Goal: Task Accomplishment & Management: Complete application form

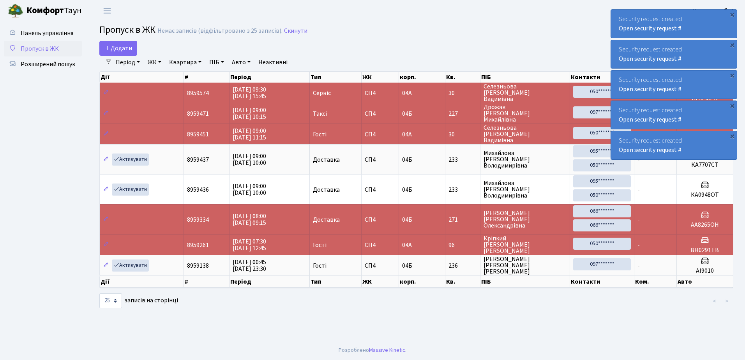
select select "25"
click at [115, 50] on span "Додати" at bounding box center [118, 48] width 28 height 9
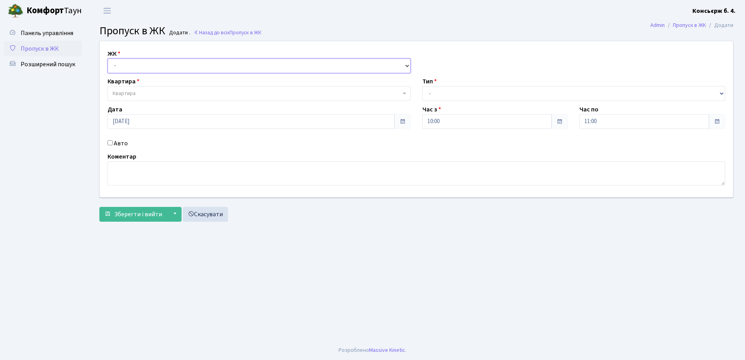
click at [143, 69] on select "- [STREET_ADDRESS]" at bounding box center [259, 65] width 303 height 15
click at [108, 58] on select "- [STREET_ADDRESS]" at bounding box center [259, 65] width 303 height 15
click at [140, 89] on span "Квартира" at bounding box center [259, 93] width 303 height 15
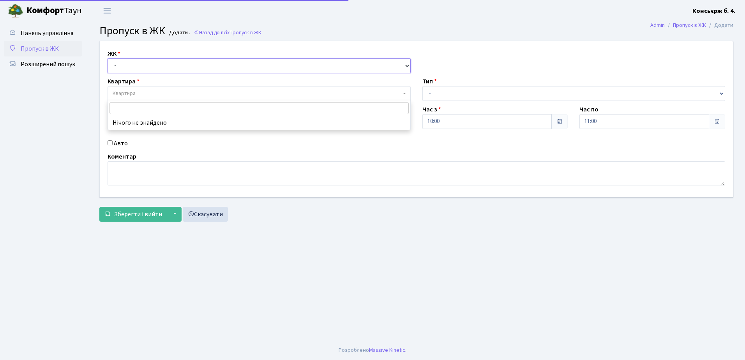
click at [142, 67] on select "- СП4, Столичне шосе, 5" at bounding box center [259, 65] width 303 height 15
select select "325"
click at [108, 58] on select "- СП4, Столичне шосе, 5" at bounding box center [259, 65] width 303 height 15
select select
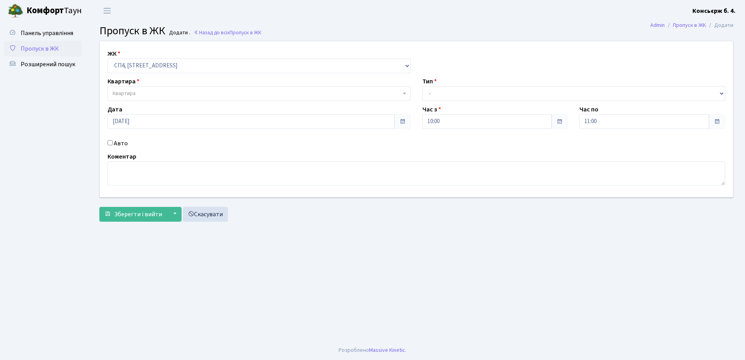
click at [145, 92] on span "Квартира" at bounding box center [257, 94] width 288 height 8
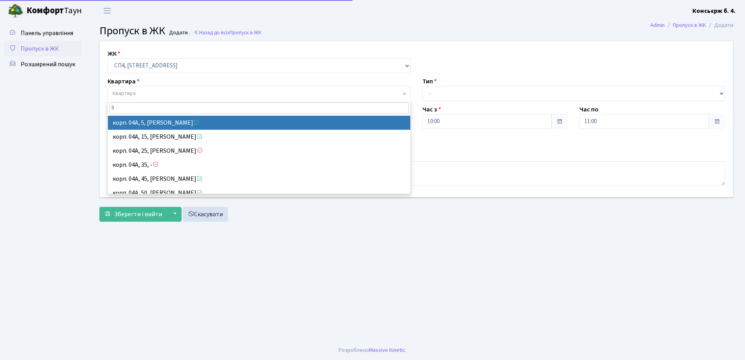
type input "5"
select select "21033"
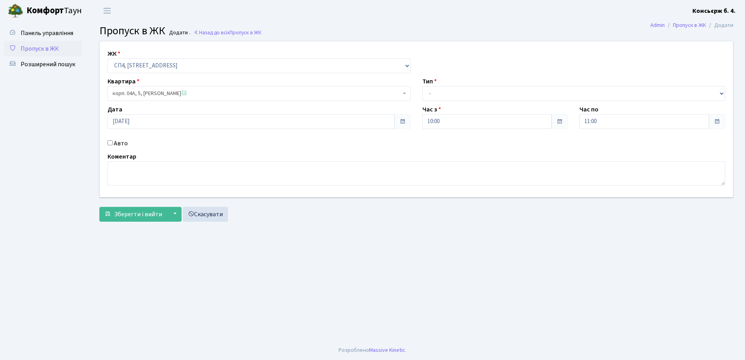
click at [109, 142] on input "Авто" at bounding box center [110, 142] width 5 height 5
checkbox input "true"
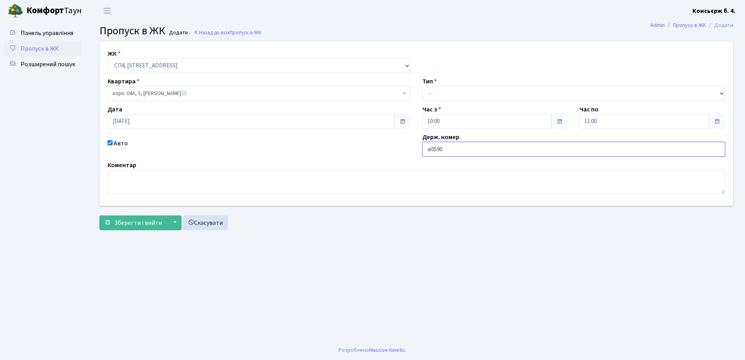
type input "ai0590kx"
click at [471, 97] on select "- Доставка Таксі Гості Сервіс" at bounding box center [574, 93] width 303 height 15
select select "1"
click at [423, 86] on select "- Доставка Таксі Гості Сервіс" at bounding box center [574, 93] width 303 height 15
click at [144, 220] on span "Зберегти і вийти" at bounding box center [138, 223] width 48 height 9
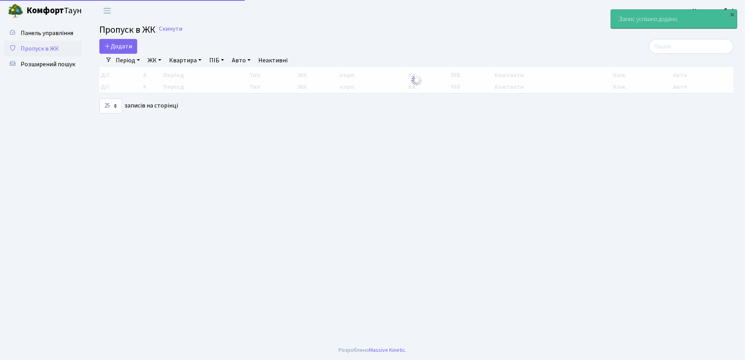
select select "25"
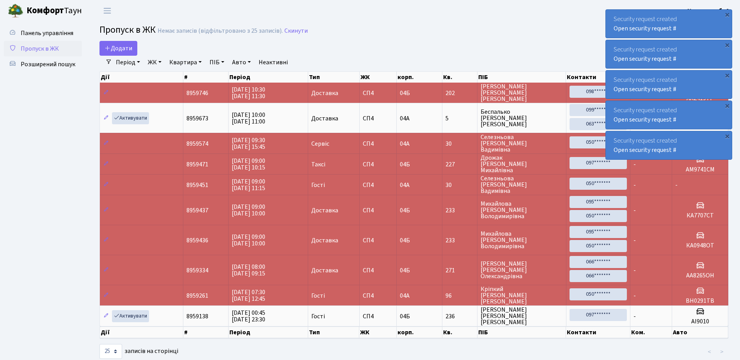
click at [58, 51] on span "Пропуск в ЖК" at bounding box center [40, 48] width 38 height 9
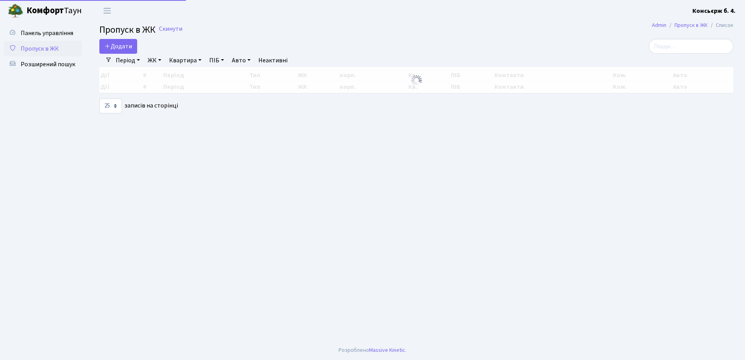
select select "25"
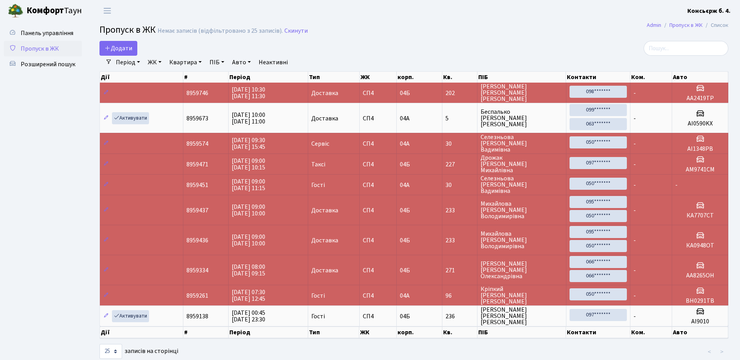
click at [44, 52] on span "Пропуск в ЖК" at bounding box center [40, 48] width 38 height 9
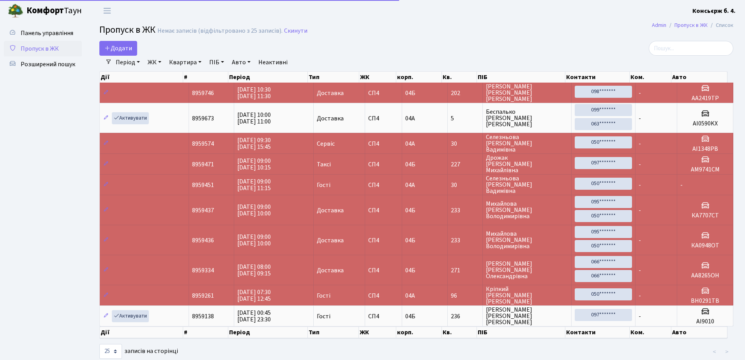
select select "25"
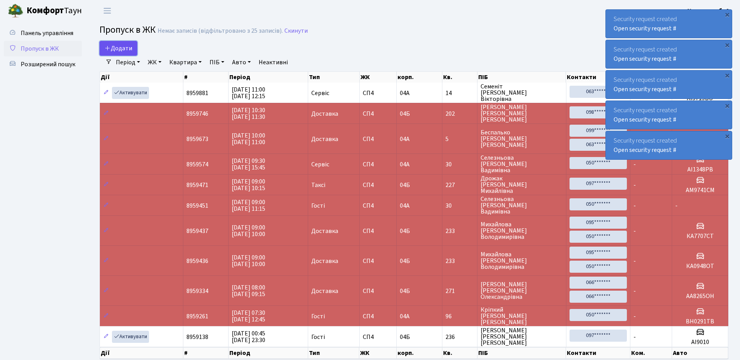
click at [114, 42] on link "Додати" at bounding box center [118, 48] width 38 height 15
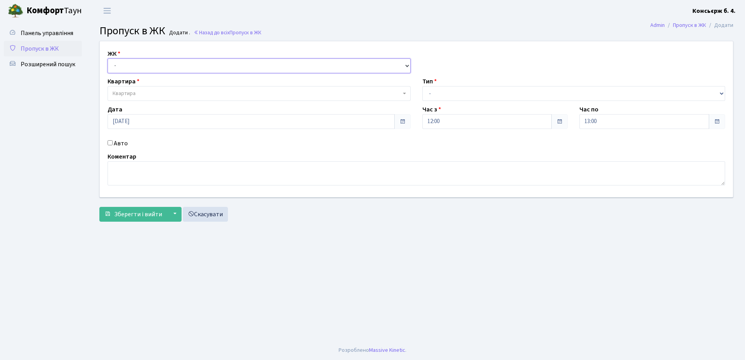
click at [130, 64] on select "- СП4, Столичне шосе, 5" at bounding box center [259, 65] width 303 height 15
select select "325"
click at [108, 58] on select "- СП4, Столичне шосе, 5" at bounding box center [259, 65] width 303 height 15
select select
click at [142, 97] on span "Квартира" at bounding box center [257, 94] width 288 height 8
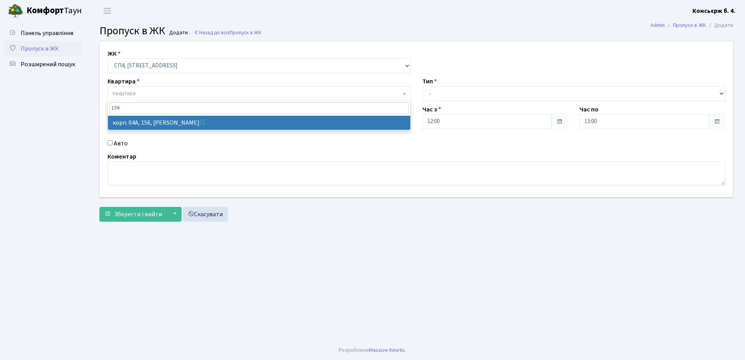
type input "156"
select select "21184"
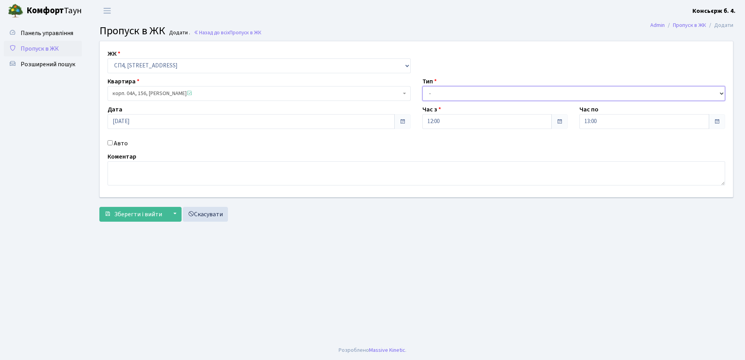
click at [465, 93] on select "- Доставка Таксі Гості Сервіс" at bounding box center [574, 93] width 303 height 15
select select "1"
click at [423, 86] on select "- Доставка Таксі Гості Сервіс" at bounding box center [574, 93] width 303 height 15
click at [110, 143] on input "Авто" at bounding box center [110, 142] width 5 height 5
checkbox input "true"
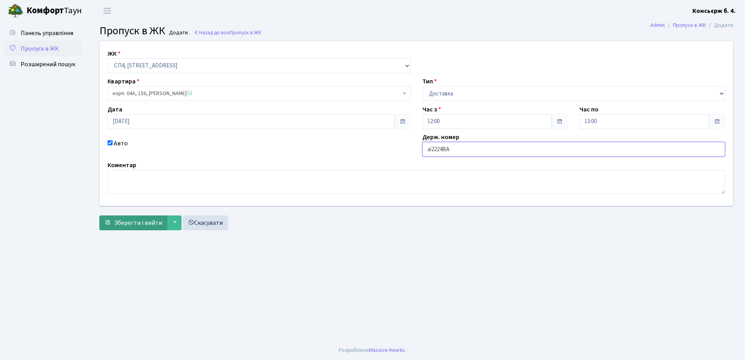
type input "ai2224BA"
click at [143, 227] on span "Зберегти і вийти" at bounding box center [138, 223] width 48 height 9
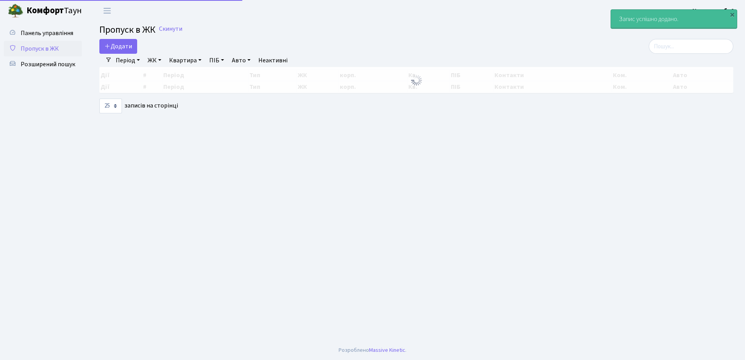
select select "25"
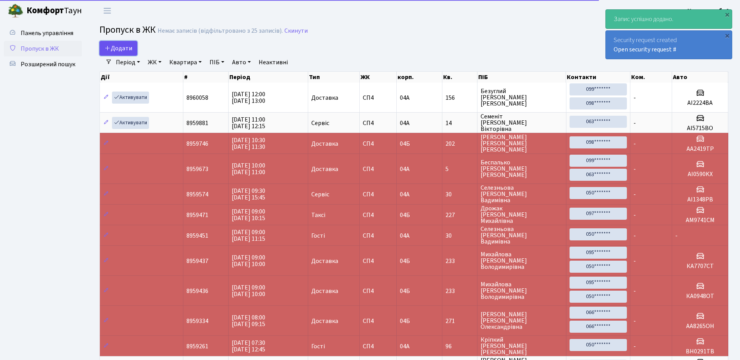
click at [114, 46] on span "Додати" at bounding box center [118, 48] width 28 height 9
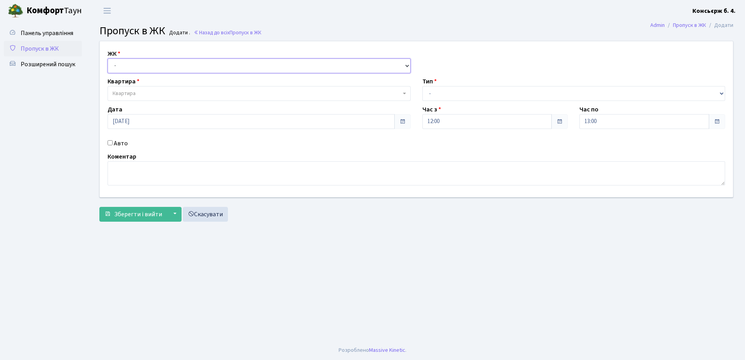
click at [161, 65] on select "- СП4, Столичне шосе, 5" at bounding box center [259, 65] width 303 height 15
select select "325"
click at [108, 58] on select "- СП4, Столичне шосе, 5" at bounding box center [259, 65] width 303 height 15
select select
click at [149, 92] on span "Квартира" at bounding box center [257, 94] width 288 height 8
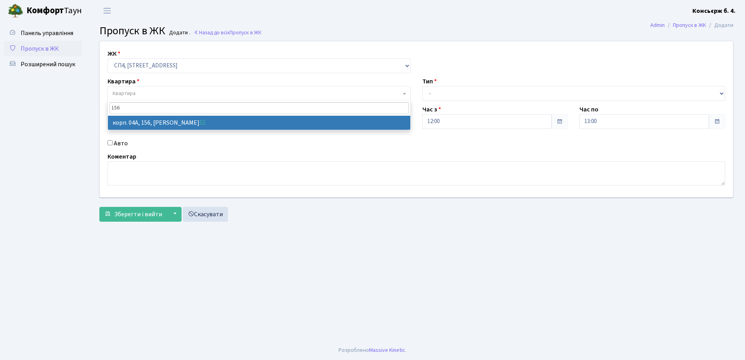
type input "156"
select select "21184"
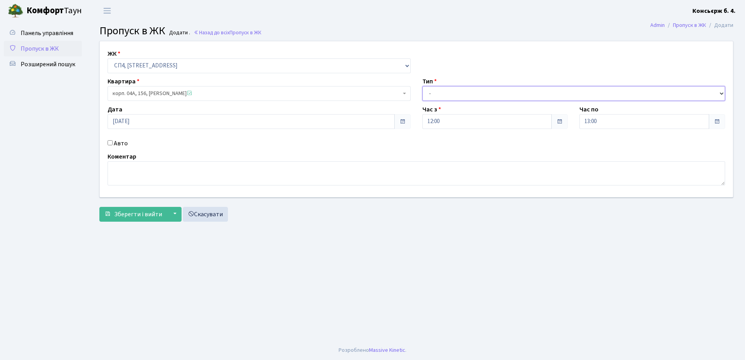
click at [435, 89] on select "- Доставка Таксі Гості Сервіс" at bounding box center [574, 93] width 303 height 15
select select "1"
click at [423, 86] on select "- Доставка Таксі Гості Сервіс" at bounding box center [574, 93] width 303 height 15
click at [112, 143] on input "Авто" at bounding box center [110, 142] width 5 height 5
checkbox input "true"
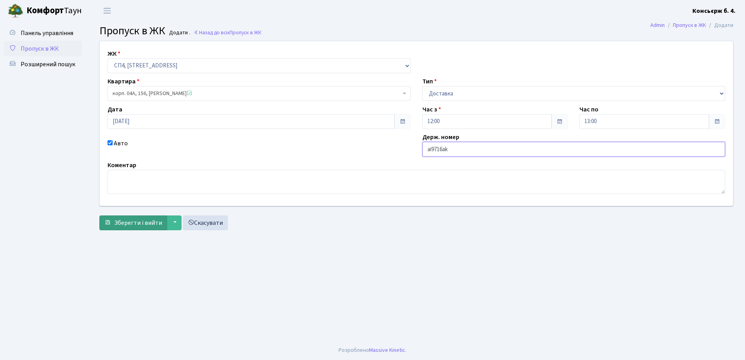
type input "ai9716ak"
click at [135, 220] on span "Зберегти і вийти" at bounding box center [138, 223] width 48 height 9
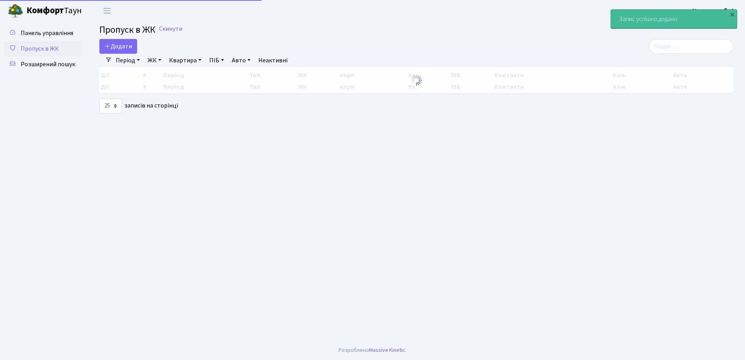
select select "25"
